Goal: Task Accomplishment & Management: Use online tool/utility

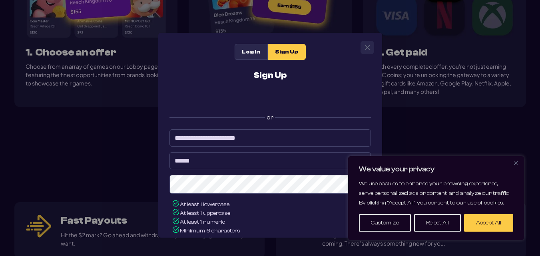
scroll to position [672, 0]
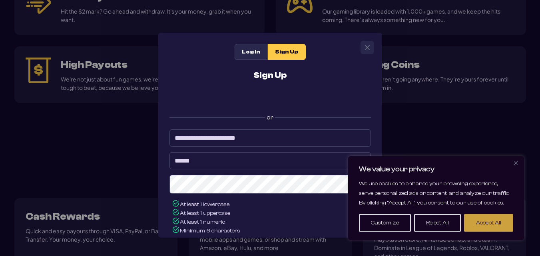
click at [482, 225] on button "Accept All" at bounding box center [488, 223] width 49 height 18
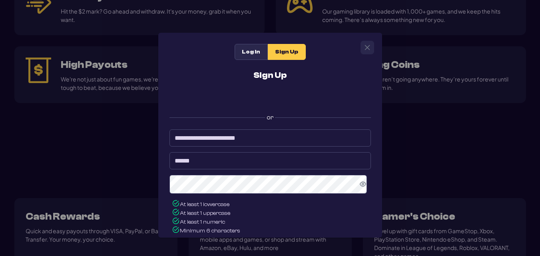
scroll to position [96, 0]
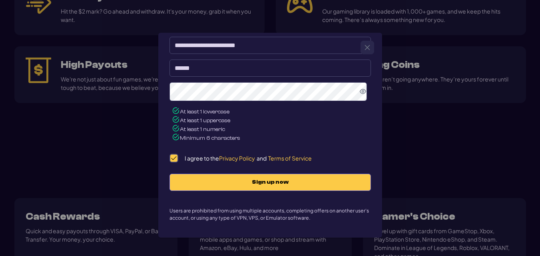
click at [206, 191] on div "**********" at bounding box center [270, 102] width 213 height 248
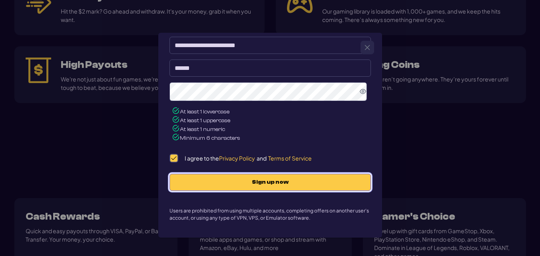
click at [204, 186] on button "Sign up now" at bounding box center [270, 182] width 201 height 17
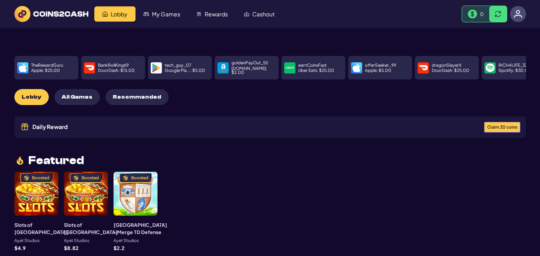
click at [501, 125] on span "Claim 20 coins" at bounding box center [502, 127] width 30 height 4
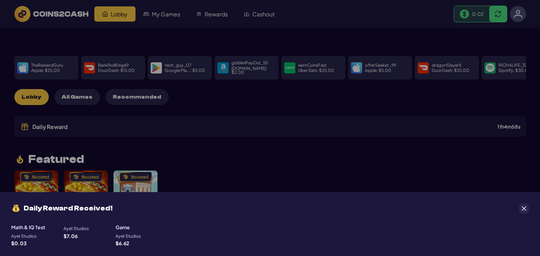
scroll to position [96, 0]
click at [72, 226] on p "Ayet Studios" at bounding box center [76, 228] width 25 height 4
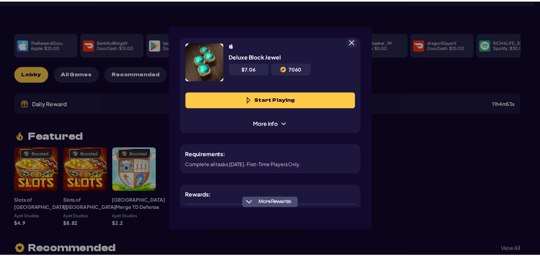
scroll to position [40, 0]
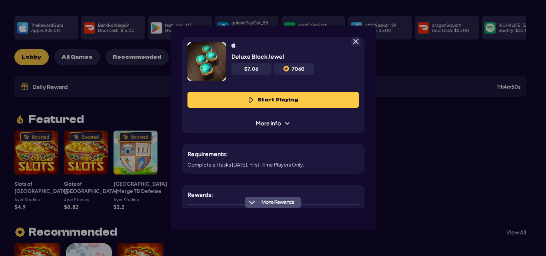
click at [278, 95] on button "Start Playing" at bounding box center [273, 100] width 172 height 16
click at [357, 42] on span at bounding box center [355, 41] width 7 height 7
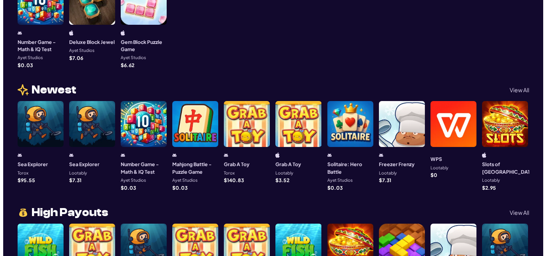
scroll to position [544, 0]
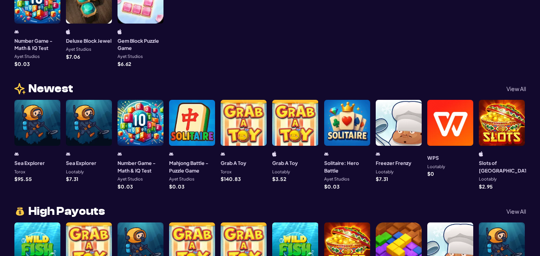
click at [236, 120] on div at bounding box center [244, 123] width 46 height 46
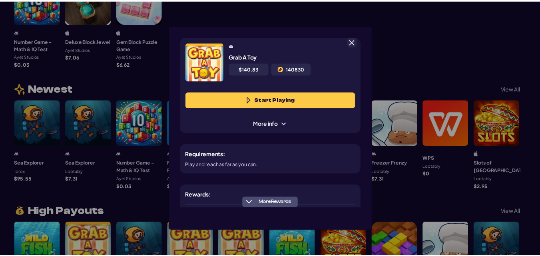
scroll to position [40, 0]
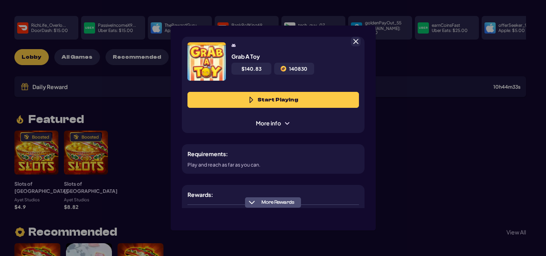
click at [271, 99] on button "Start Playing" at bounding box center [273, 100] width 172 height 16
click at [353, 43] on span at bounding box center [355, 41] width 7 height 7
